Goal: Find specific page/section: Find specific page/section

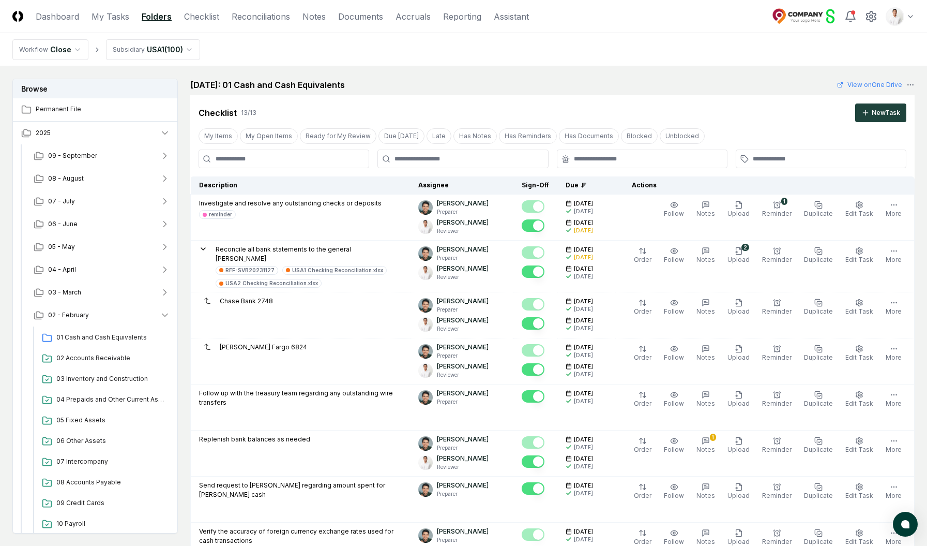
click at [233, 16] on nav "CloseCore Dashboard My Tasks Folders Checklist Reconciliations Notes Documents …" at bounding box center [270, 16] width 517 height 12
click at [241, 16] on link "Reconciliations" at bounding box center [261, 16] width 58 height 12
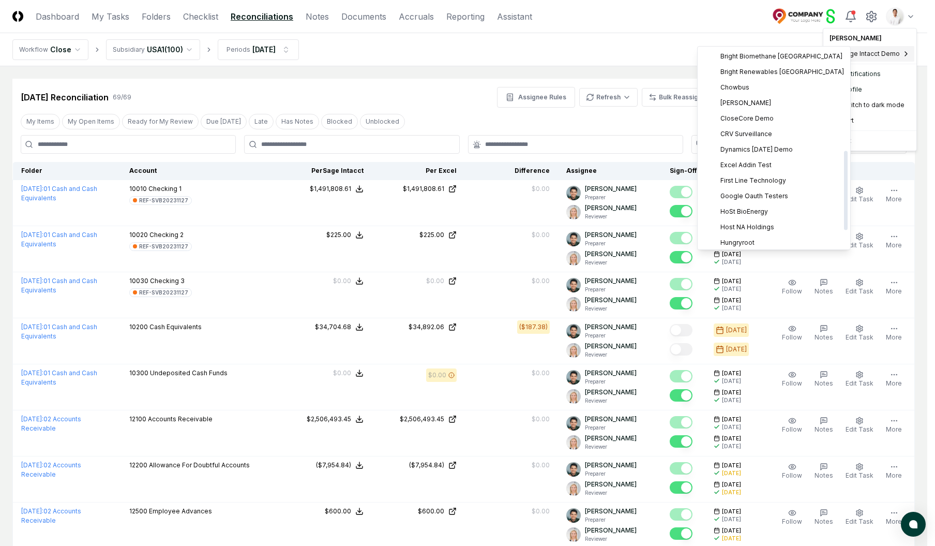
scroll to position [298, 0]
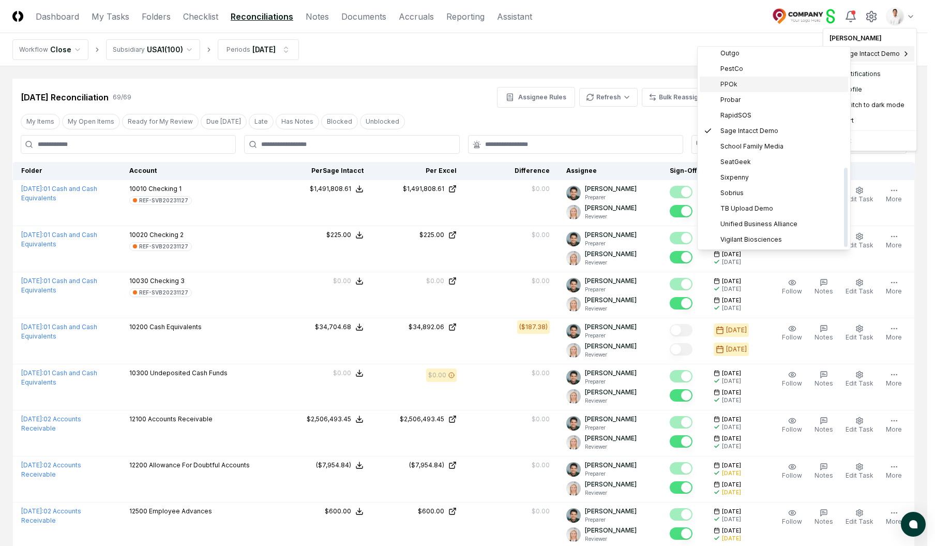
click at [741, 82] on div "PPOk" at bounding box center [774, 85] width 148 height 16
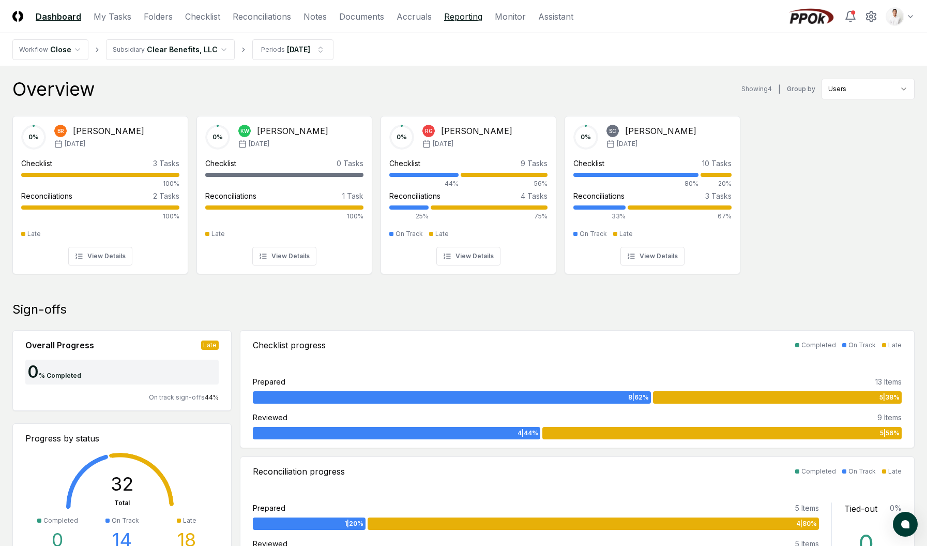
click at [468, 19] on link "Reporting" at bounding box center [463, 16] width 38 height 12
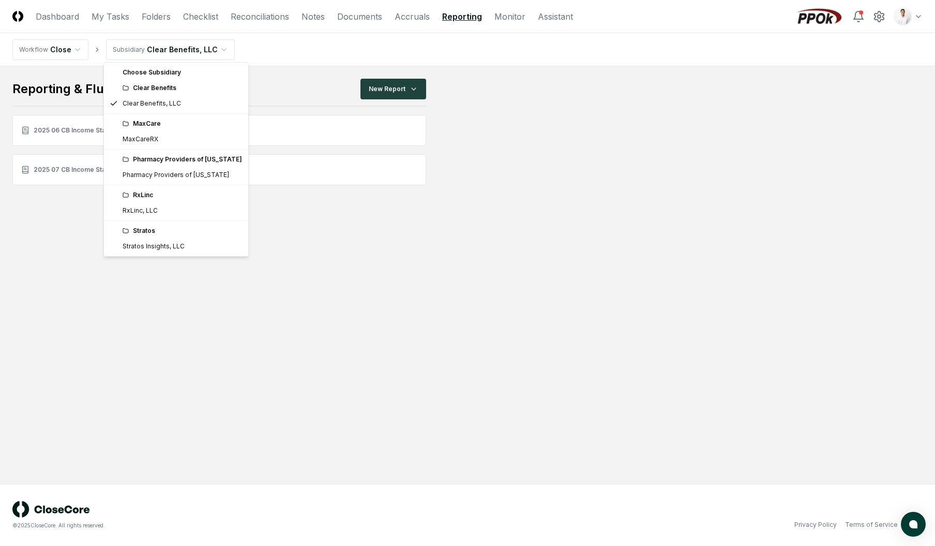
click at [157, 44] on html "CloseCore Dashboard My Tasks Folders Checklist Reconciliations Notes Documents …" at bounding box center [467, 273] width 935 height 546
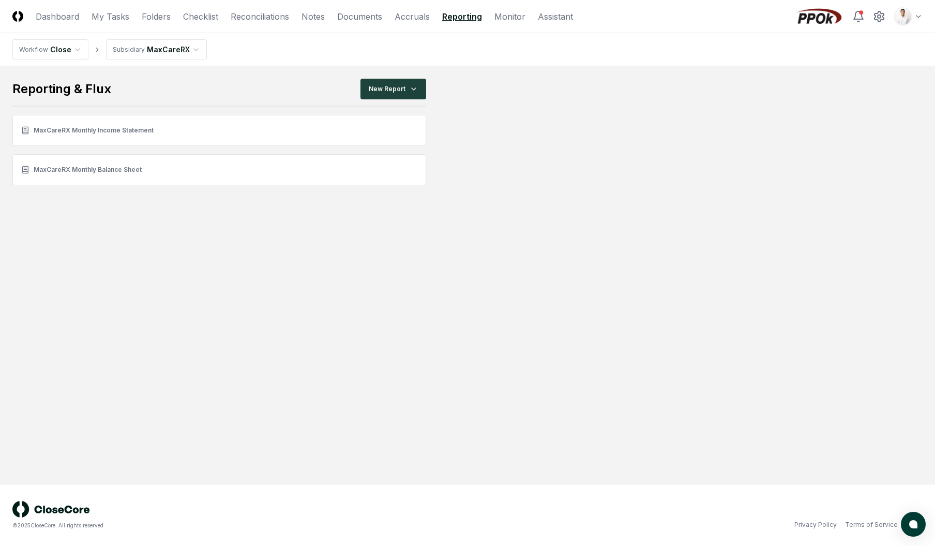
click at [167, 46] on html "CloseCore Dashboard My Tasks Folders Checklist Reconciliations Notes Documents …" at bounding box center [467, 273] width 935 height 546
click at [175, 212] on link "Pharmacy Providers of [US_STATE] Monthly All Accounts" at bounding box center [219, 208] width 414 height 31
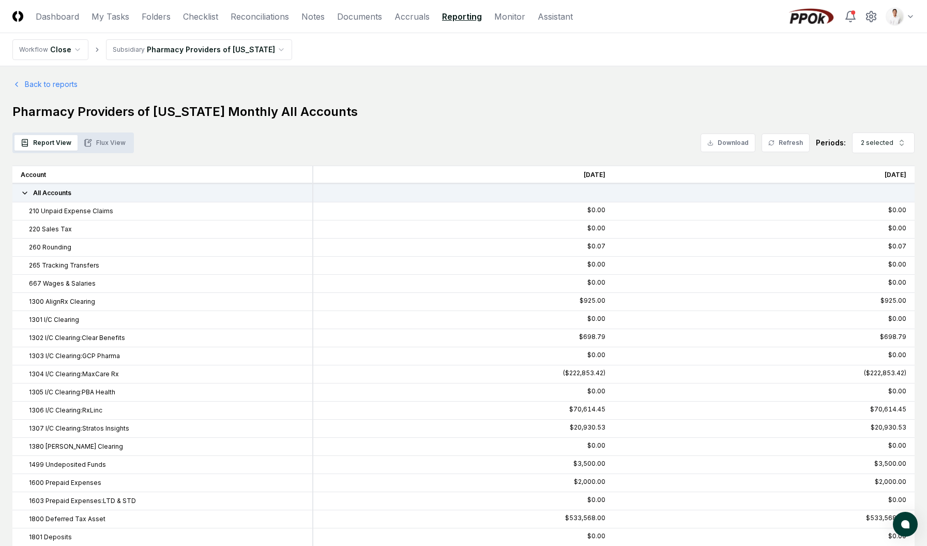
click at [35, 86] on link "Back to reports" at bounding box center [44, 84] width 65 height 11
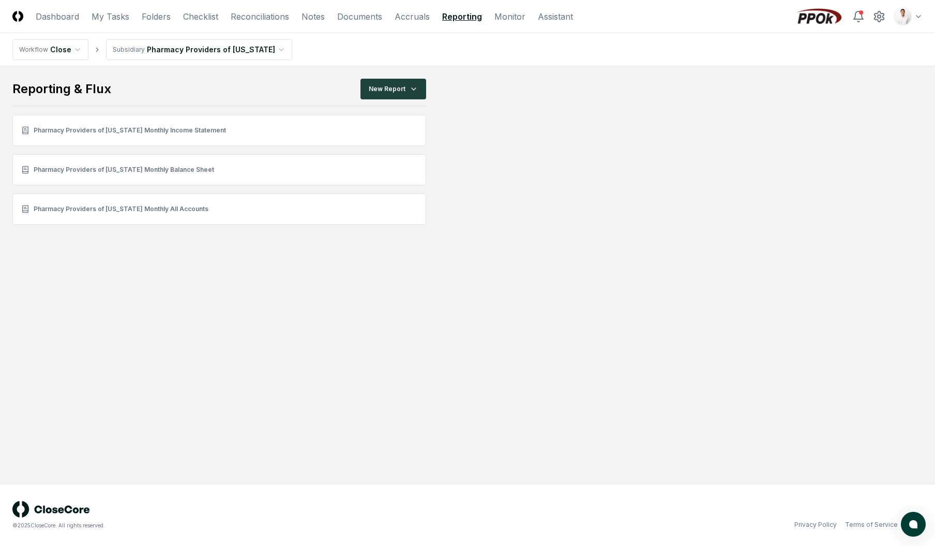
click at [218, 53] on html "CloseCore Dashboard My Tasks Folders Checklist Reconciliations Notes Documents …" at bounding box center [467, 273] width 935 height 546
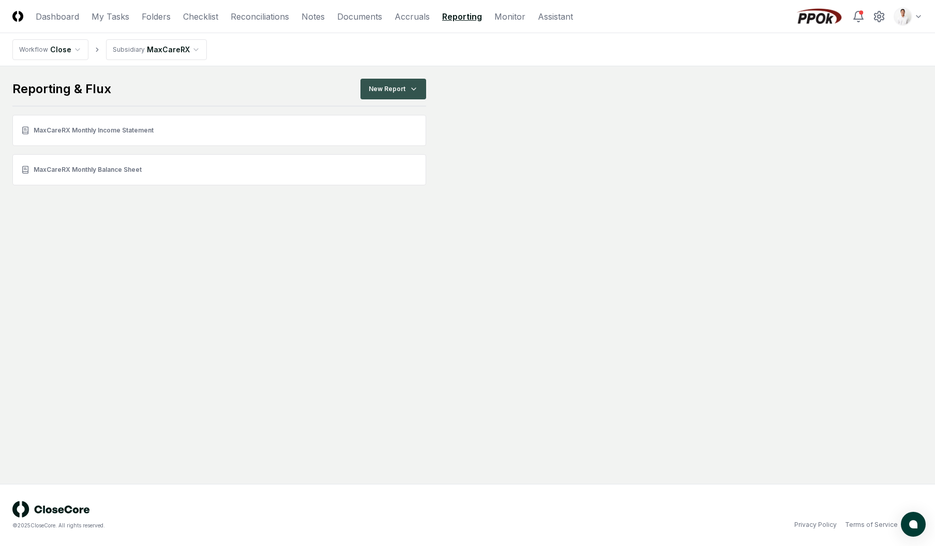
click at [368, 93] on html "CloseCore Dashboard My Tasks Folders Checklist Reconciliations Notes Documents …" at bounding box center [467, 273] width 935 height 546
click at [593, 197] on html "CloseCore Dashboard My Tasks Folders Checklist Reconciliations Notes Documents …" at bounding box center [467, 273] width 935 height 546
click at [625, 130] on main "Reporting & Flux New Report MaxCareRX Monthly Income Statement MaxCareRX Monthl…" at bounding box center [467, 132] width 910 height 107
